Goal: Task Accomplishment & Management: Use online tool/utility

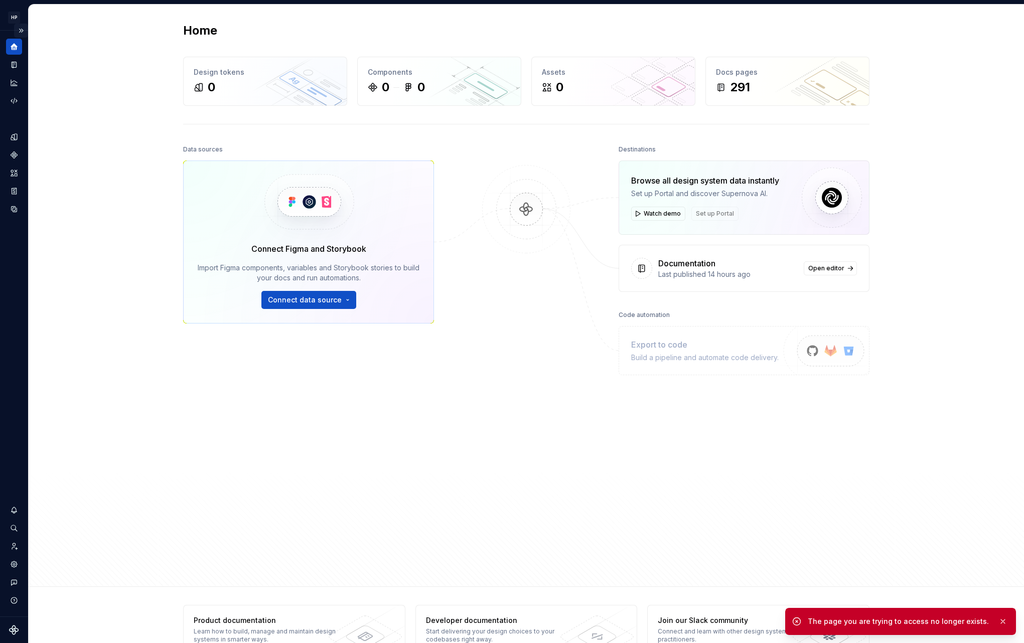
click at [24, 25] on button "Expand sidebar" at bounding box center [21, 31] width 14 height 14
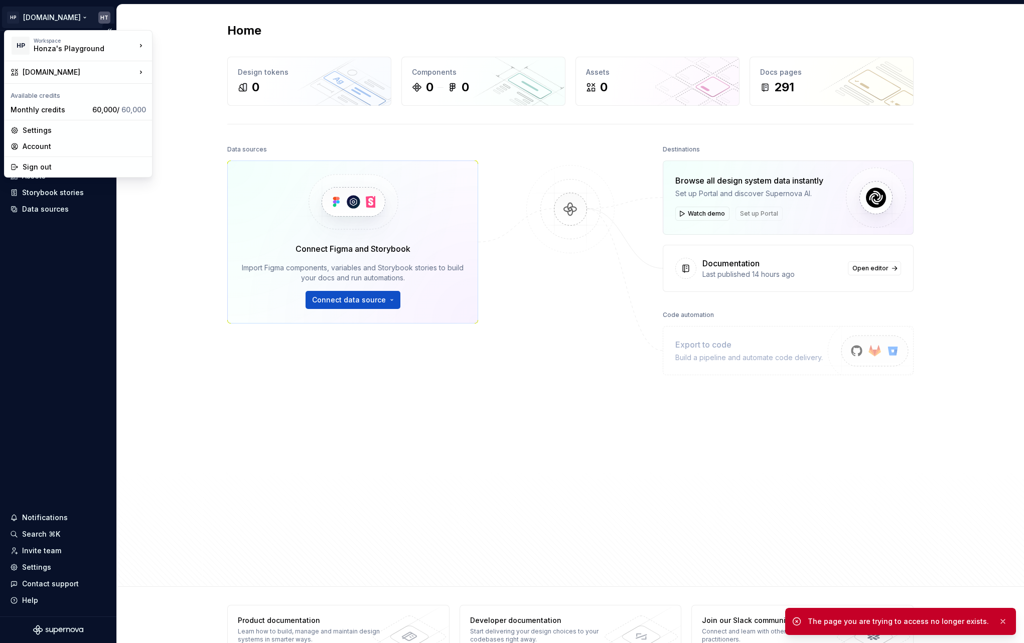
click at [60, 14] on html "HP [DOMAIN_NAME] HT Home Documentation Analytics Code automation Design system …" at bounding box center [512, 321] width 1024 height 643
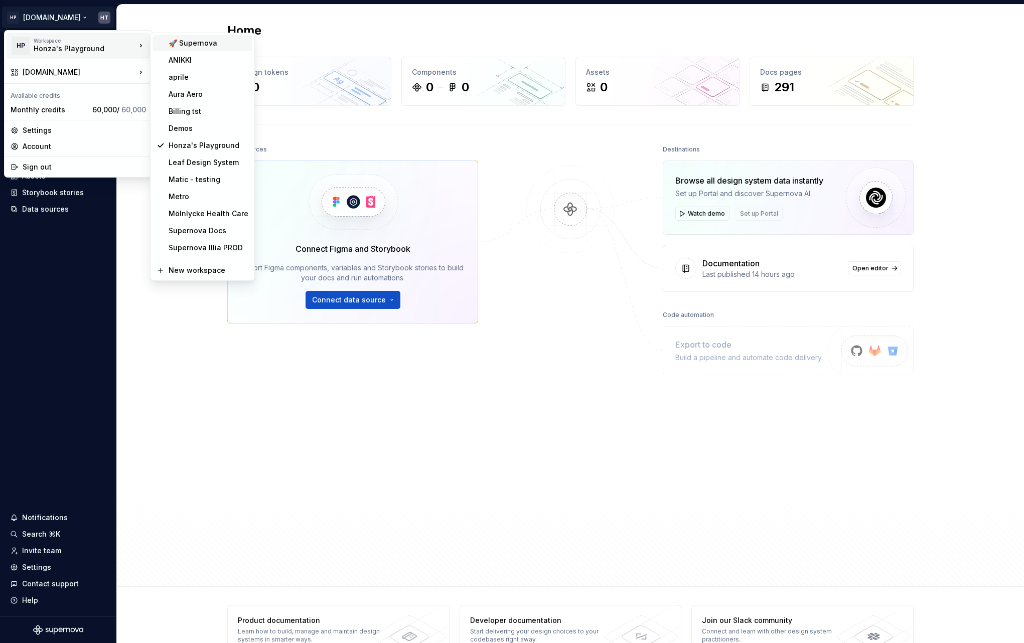
click at [187, 39] on div "🚀 Supernova" at bounding box center [209, 43] width 80 height 10
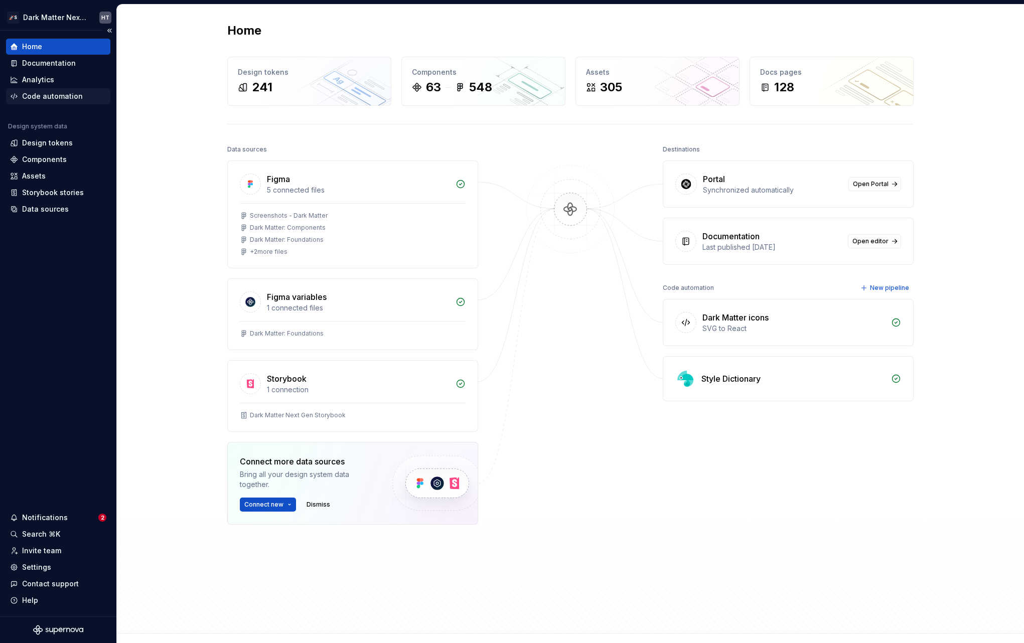
click at [63, 99] on div "Code automation" at bounding box center [52, 96] width 61 height 10
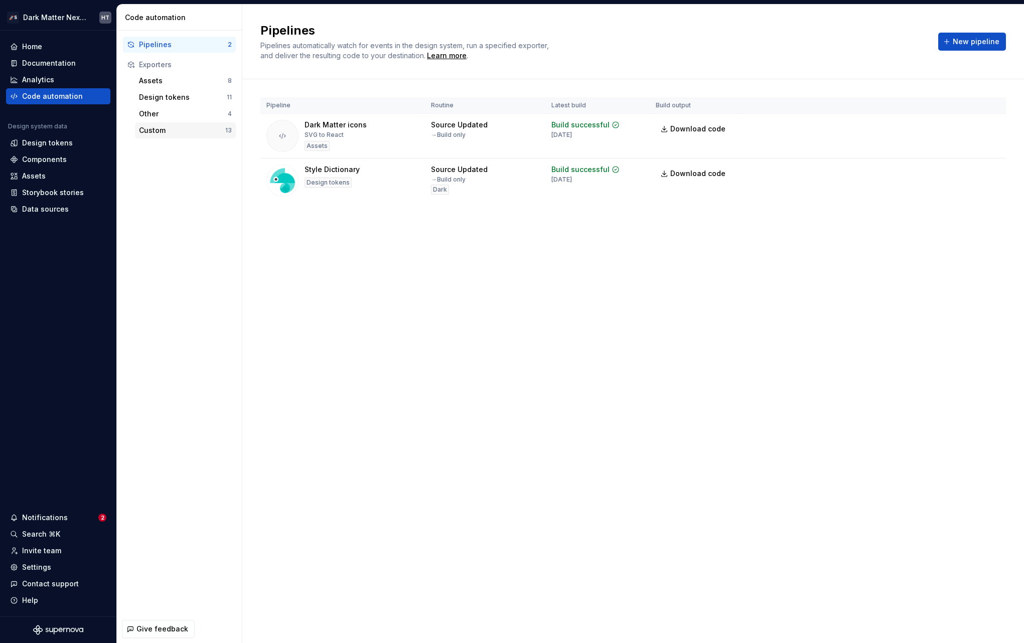
click at [196, 133] on div "Custom" at bounding box center [182, 130] width 86 height 10
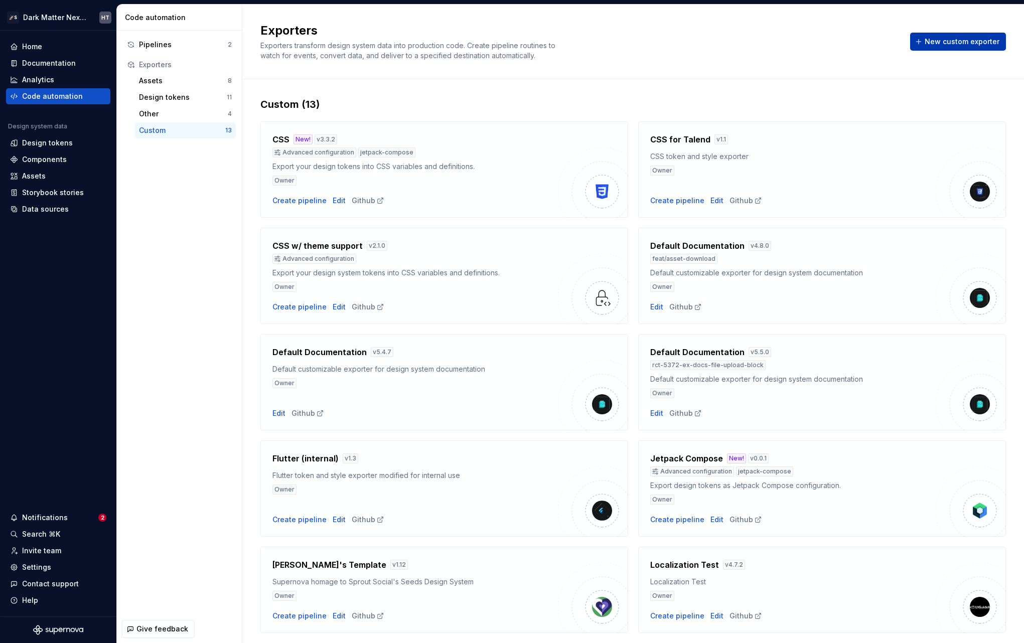
click at [937, 42] on span "New custom exporter" at bounding box center [962, 42] width 75 height 10
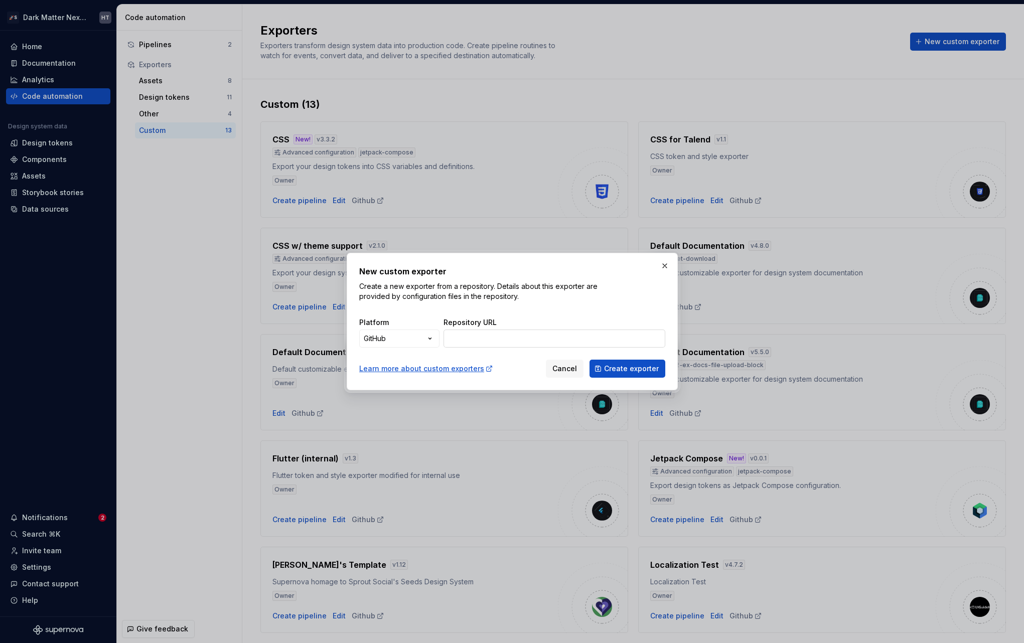
click at [471, 338] on input "Repository URL" at bounding box center [554, 339] width 222 height 18
paste input "[URL][DOMAIN_NAME]"
paste input "/exporters/xcode-color-set"
type input "[URL][DOMAIN_NAME]"
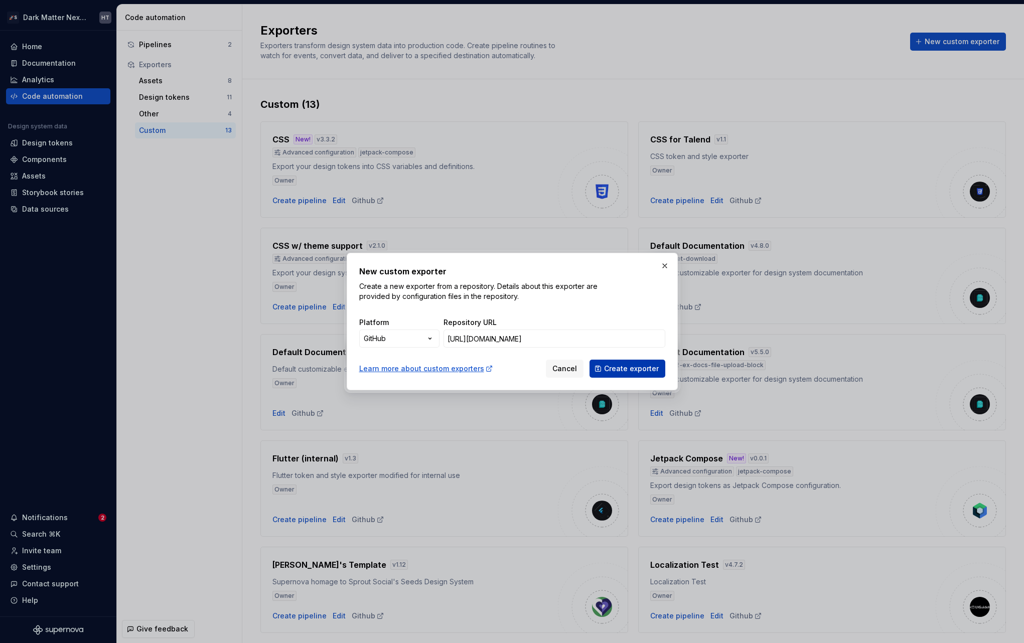
scroll to position [0, 0]
click at [639, 370] on span "Create exporter" at bounding box center [631, 369] width 55 height 10
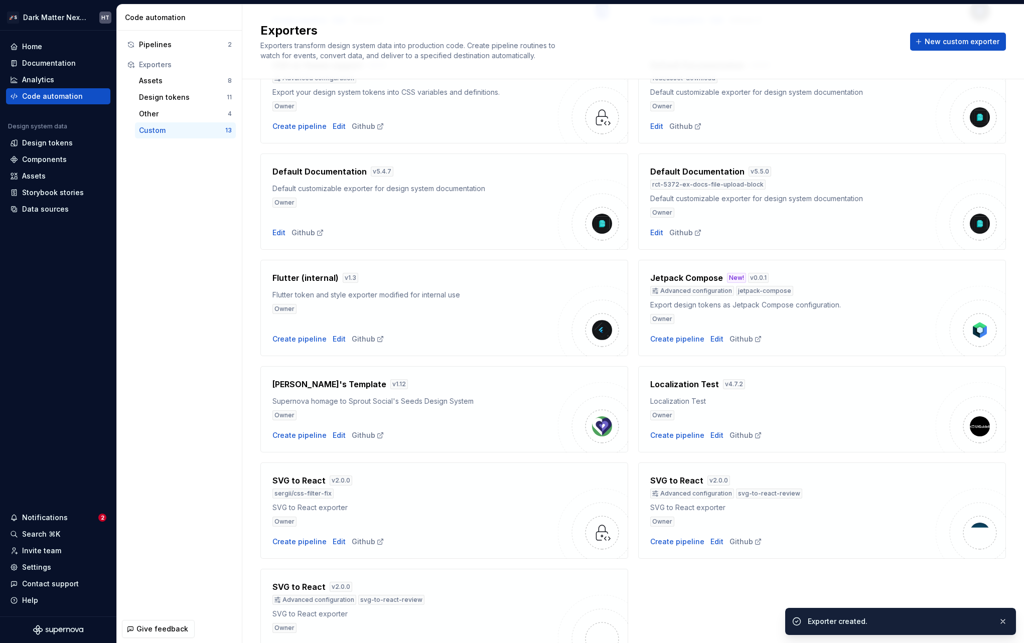
scroll to position [241, 0]
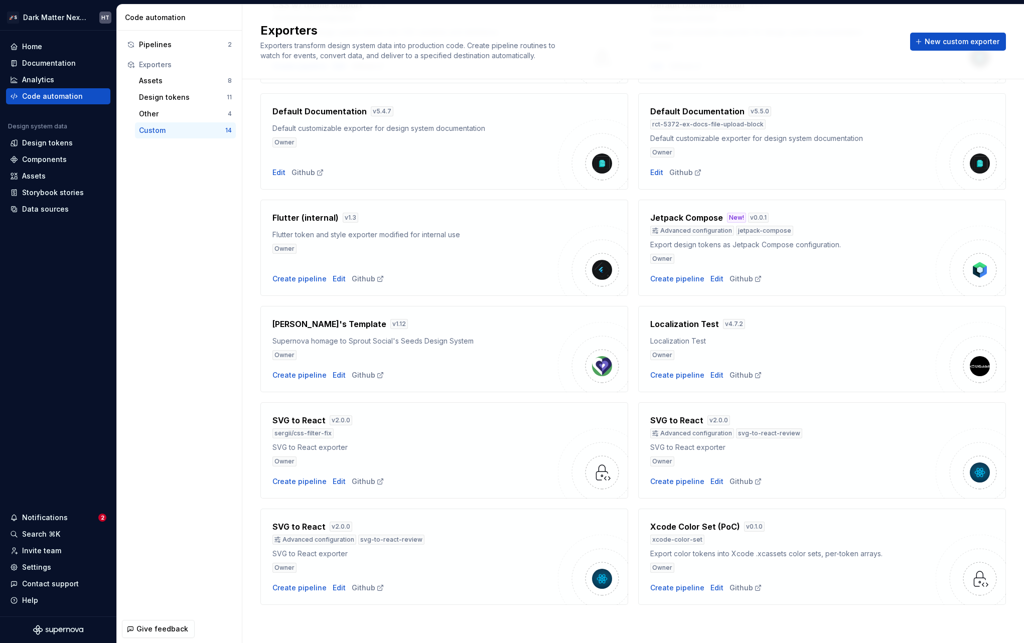
click at [723, 528] on h4 "Xcode Color Set (PoC)" at bounding box center [695, 527] width 90 height 12
click at [674, 589] on div "Create pipeline" at bounding box center [677, 588] width 54 height 10
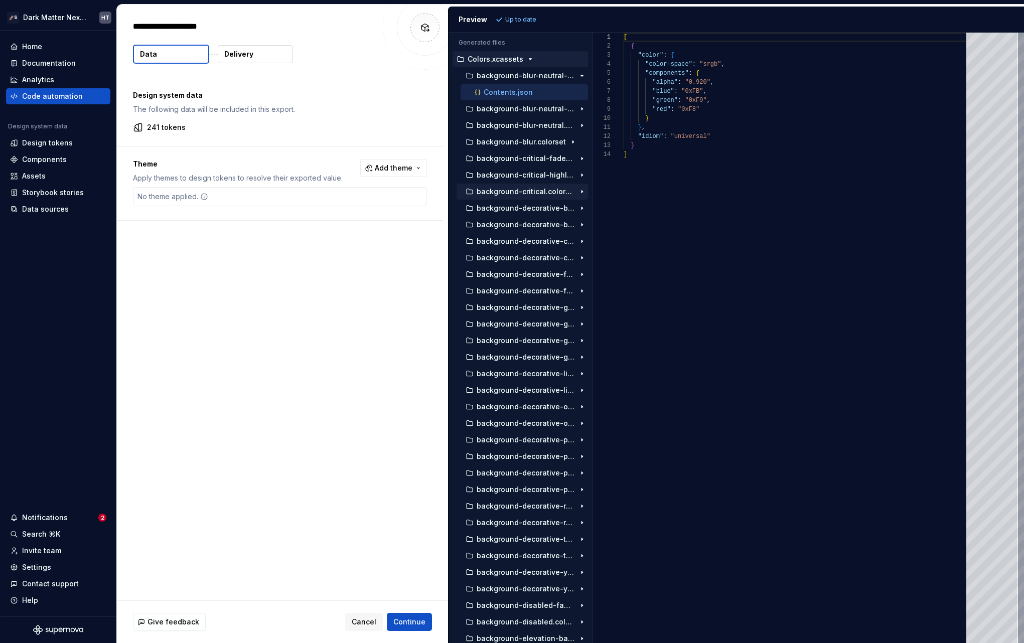
type textarea "*"
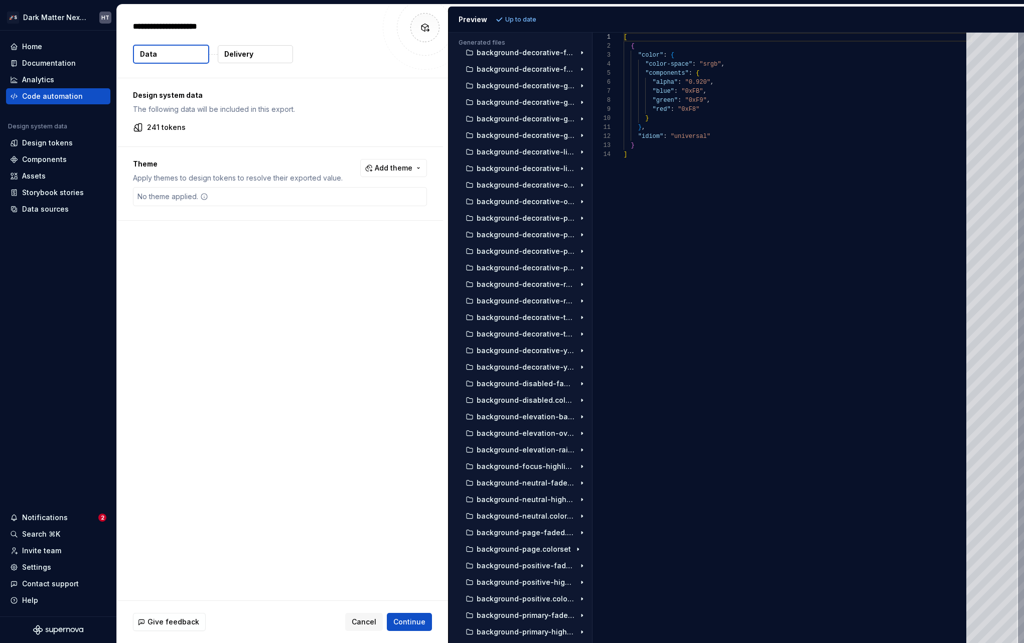
scroll to position [117, 0]
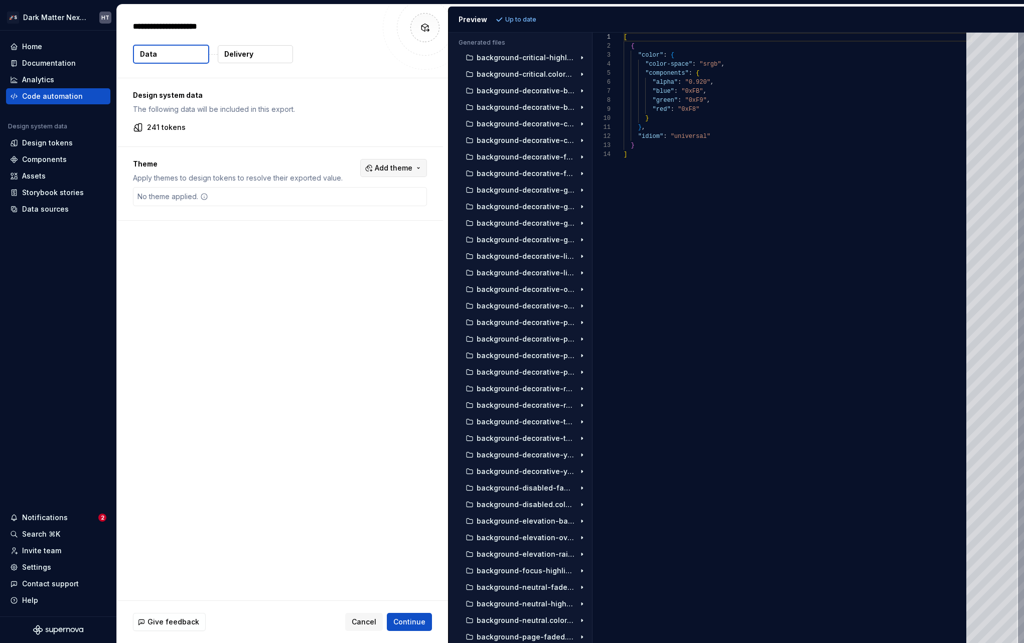
click at [388, 171] on span "Add theme" at bounding box center [394, 168] width 38 height 10
click at [359, 207] on div "Dark" at bounding box center [372, 208] width 95 height 10
click at [357, 218] on span "Style 2" at bounding box center [366, 224] width 115 height 16
click at [359, 240] on div "Light" at bounding box center [372, 240] width 95 height 10
click at [539, 19] on html "🚀S Dark Matter Next Gen HT Home Documentation Analytics Code automation Design …" at bounding box center [512, 321] width 1024 height 643
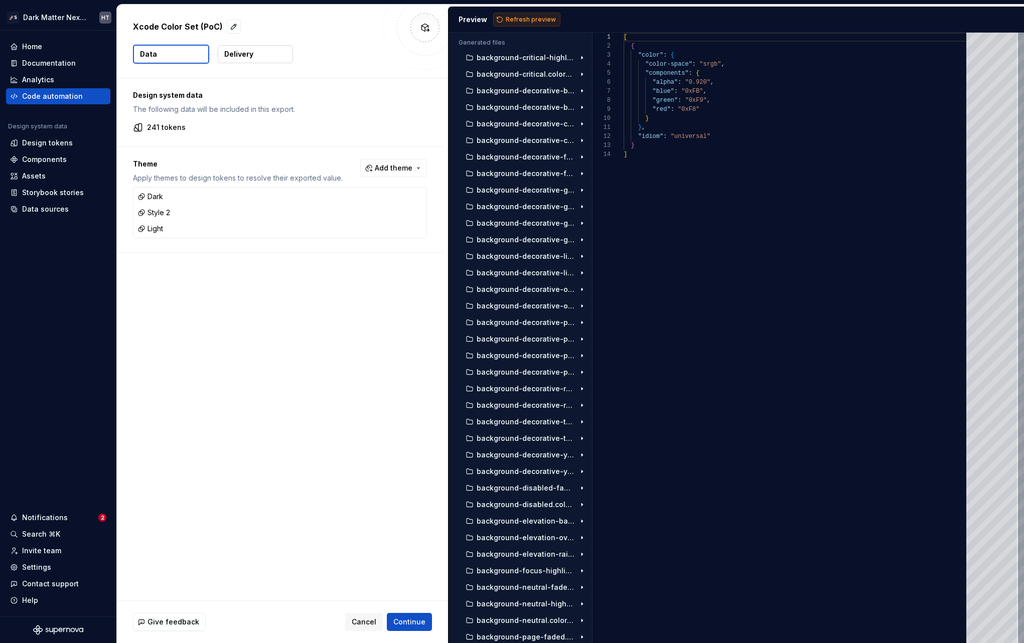
click at [522, 22] on span "Refresh preview" at bounding box center [531, 20] width 50 height 8
click at [419, 213] on button "button" at bounding box center [417, 213] width 14 height 14
click at [535, 16] on span "Refresh preview" at bounding box center [531, 20] width 50 height 8
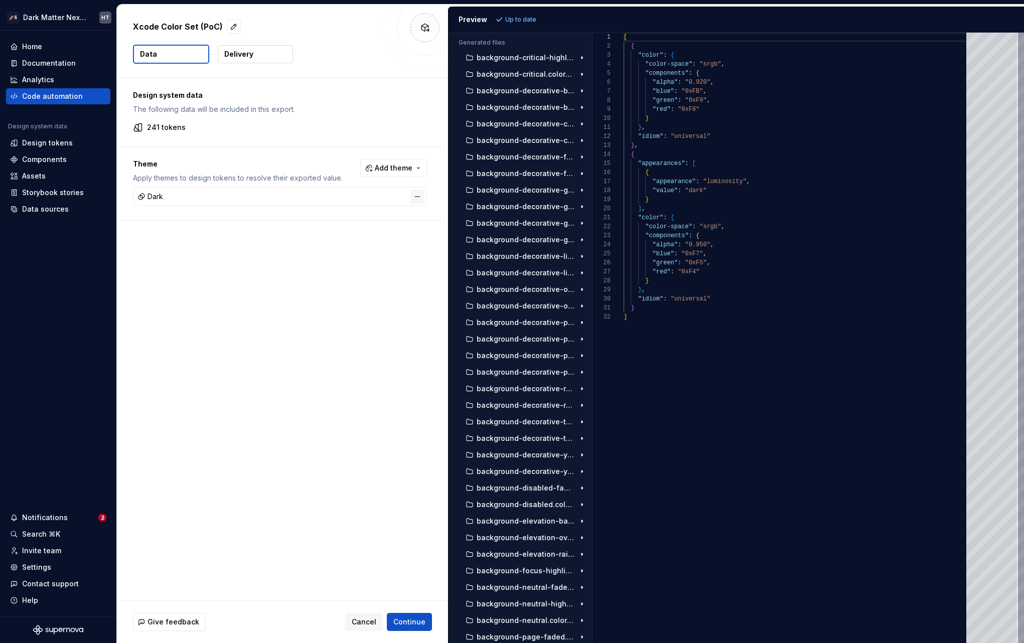
click at [414, 193] on button "button" at bounding box center [417, 197] width 14 height 14
click at [528, 21] on span "Refresh preview" at bounding box center [531, 20] width 50 height 8
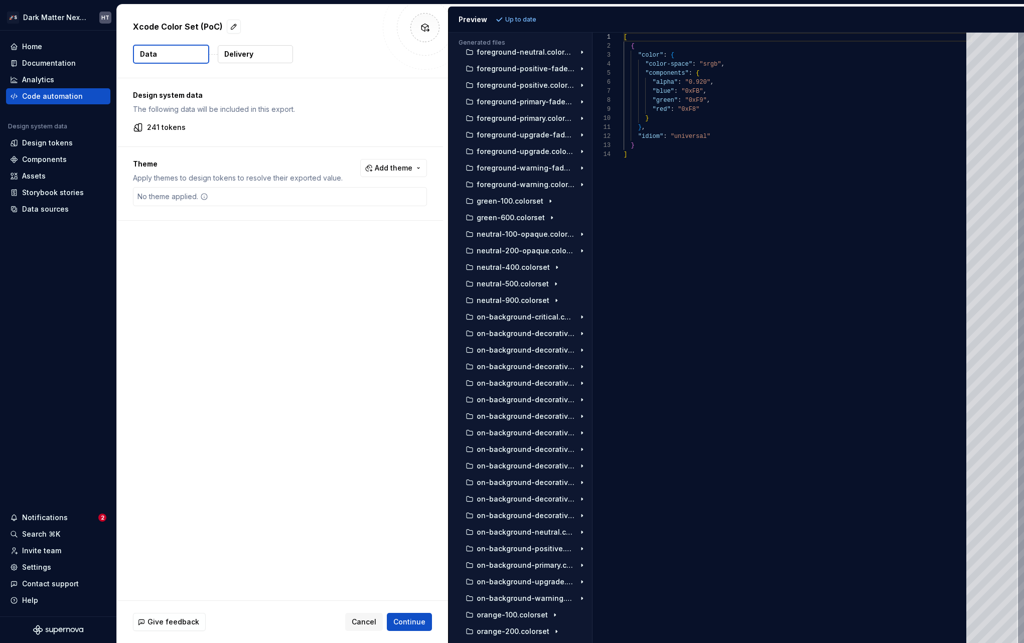
scroll to position [2158, 0]
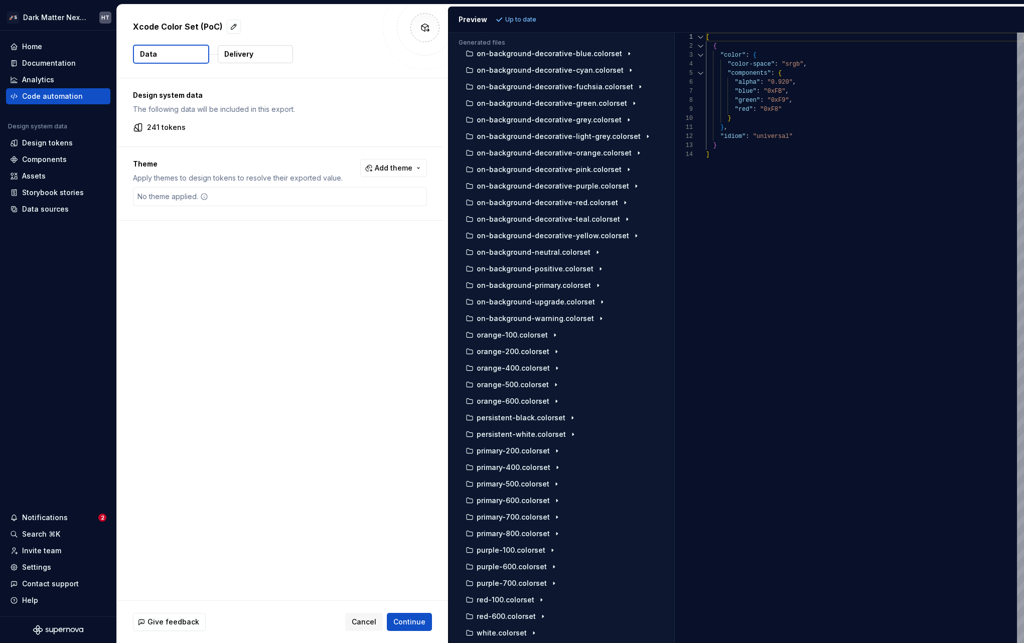
click at [676, 267] on div "Generated files Accessibility guide for tree . Navigate the tree with the arrow…" at bounding box center [735, 338] width 575 height 610
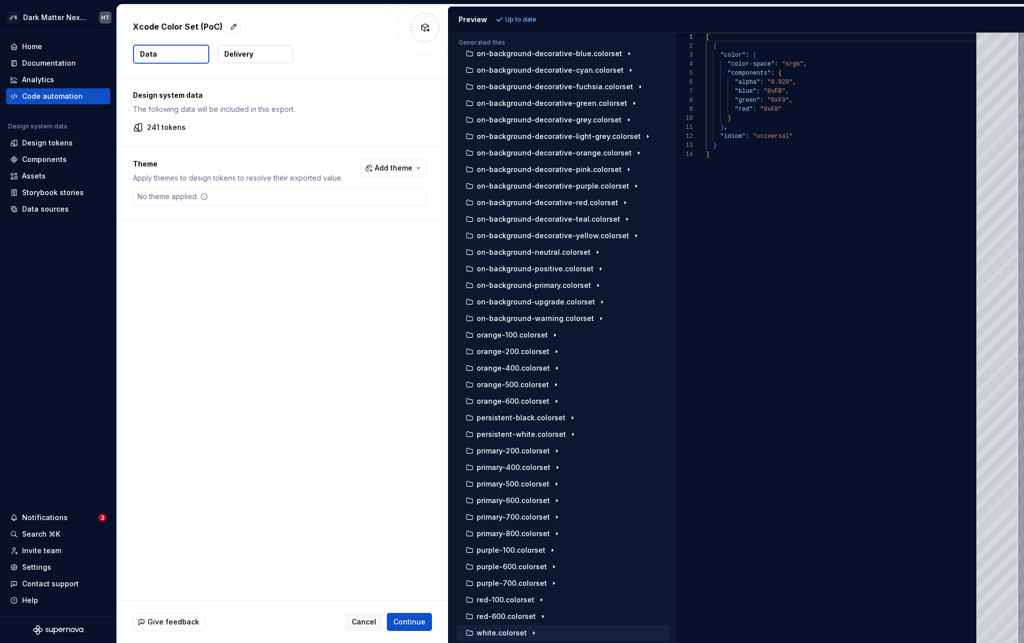
click at [490, 633] on p "white.colorset" at bounding box center [502, 633] width 50 height 8
click at [506, 633] on p "Contents.json" at bounding box center [508, 633] width 49 height 8
type textarea "**********"
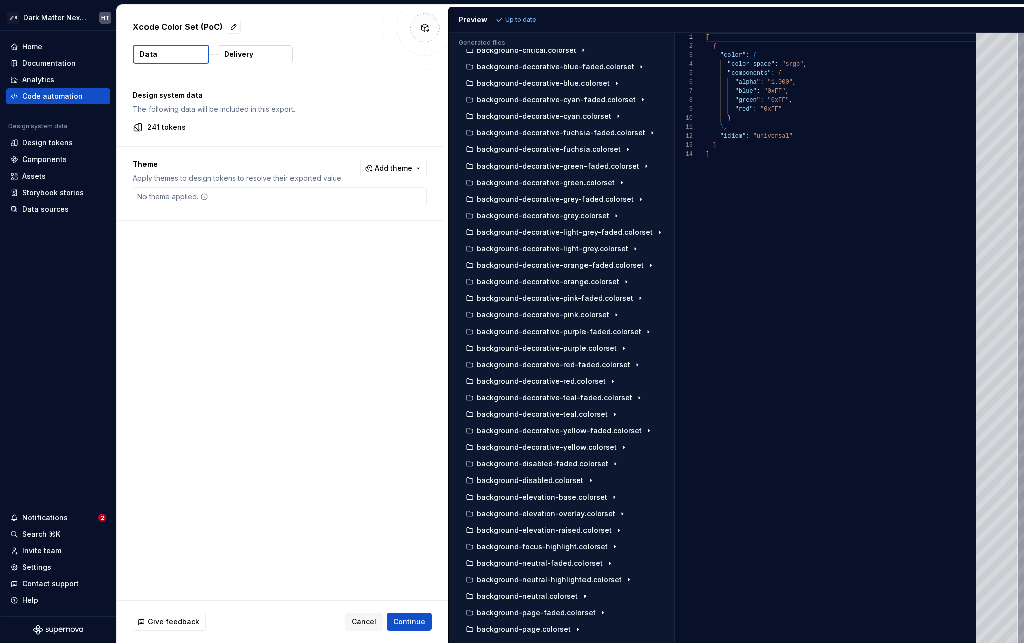
scroll to position [0, 0]
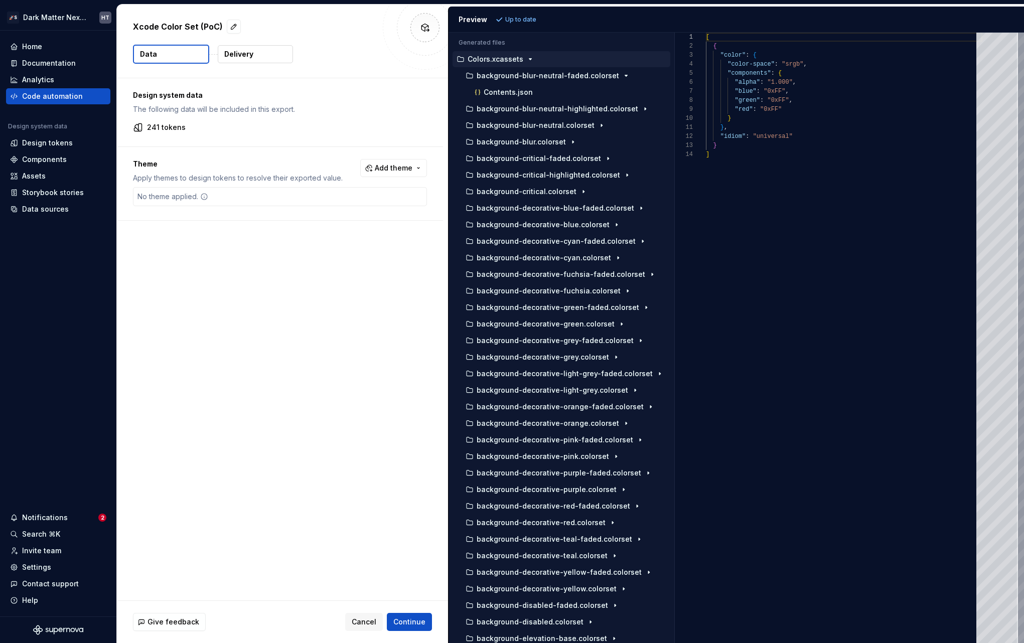
click at [488, 59] on p "Colors.xcassets" at bounding box center [496, 59] width 56 height 8
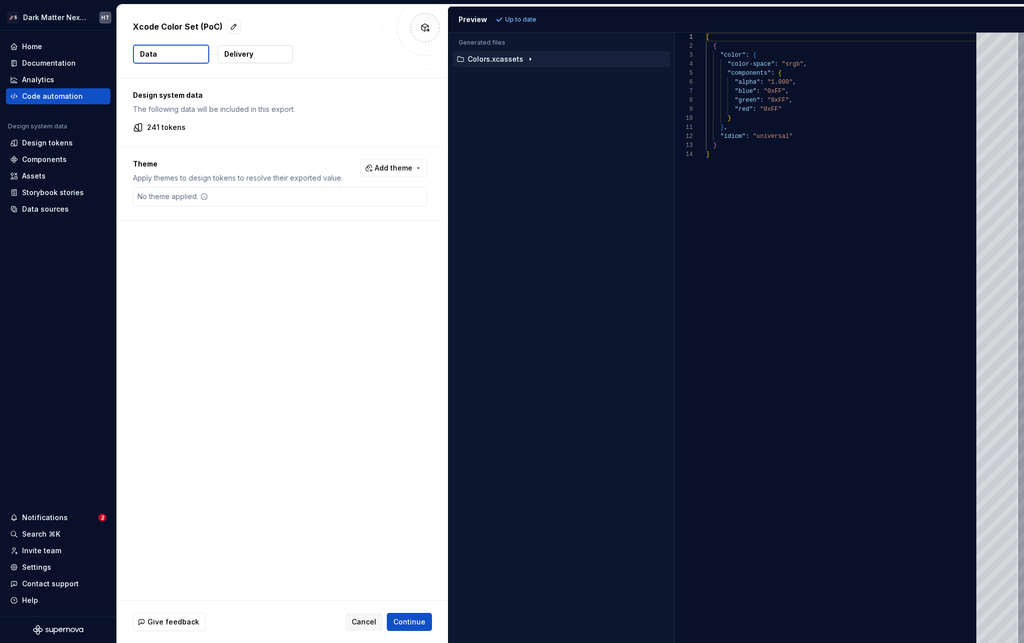
click at [494, 58] on p "Colors.xcassets" at bounding box center [496, 59] width 56 height 8
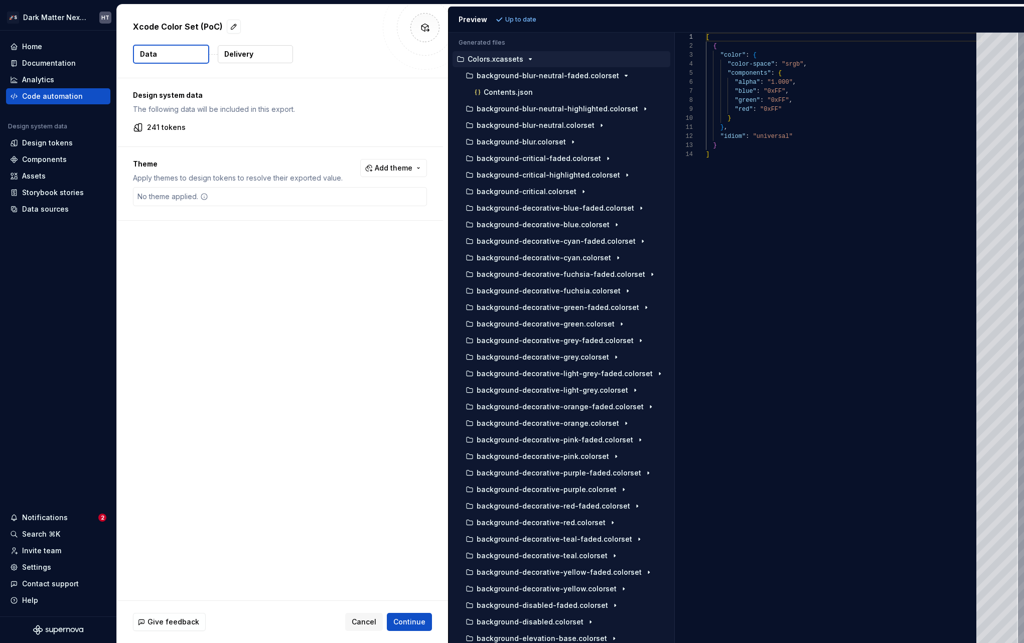
click at [249, 285] on div "Design system data The following data will be included in this export. 241 toke…" at bounding box center [282, 339] width 331 height 522
